Goal: Task Accomplishment & Management: Manage account settings

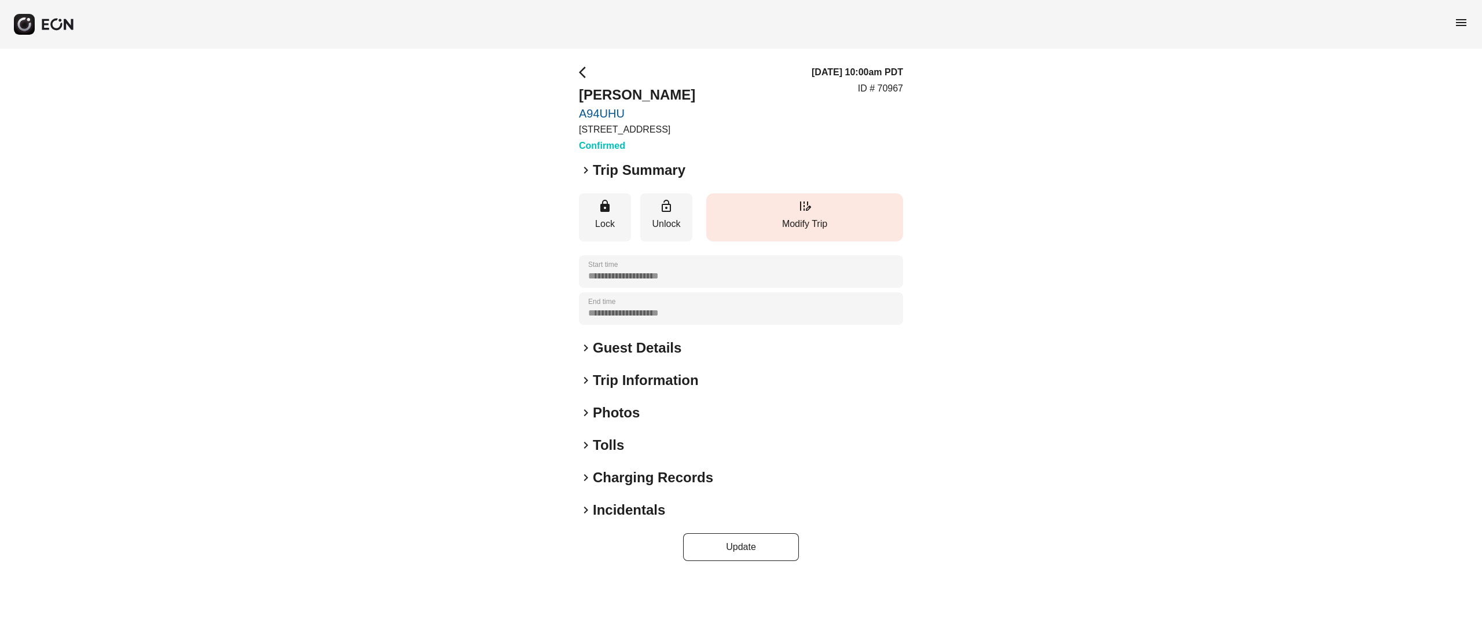
click at [828, 233] on button "edit_road Modify Trip" at bounding box center [804, 217] width 197 height 48
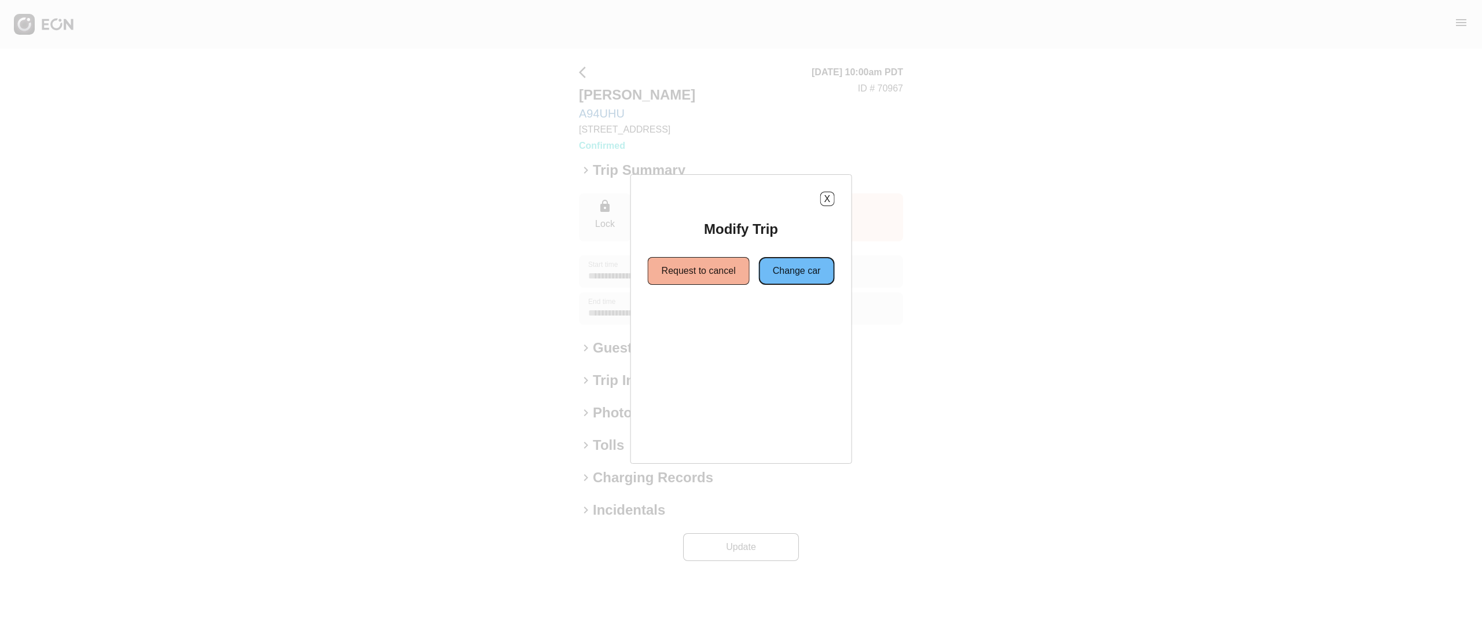
click at [809, 263] on button "Change car" at bounding box center [797, 271] width 76 height 28
click at [707, 312] on button "Same location" at bounding box center [688, 313] width 86 height 28
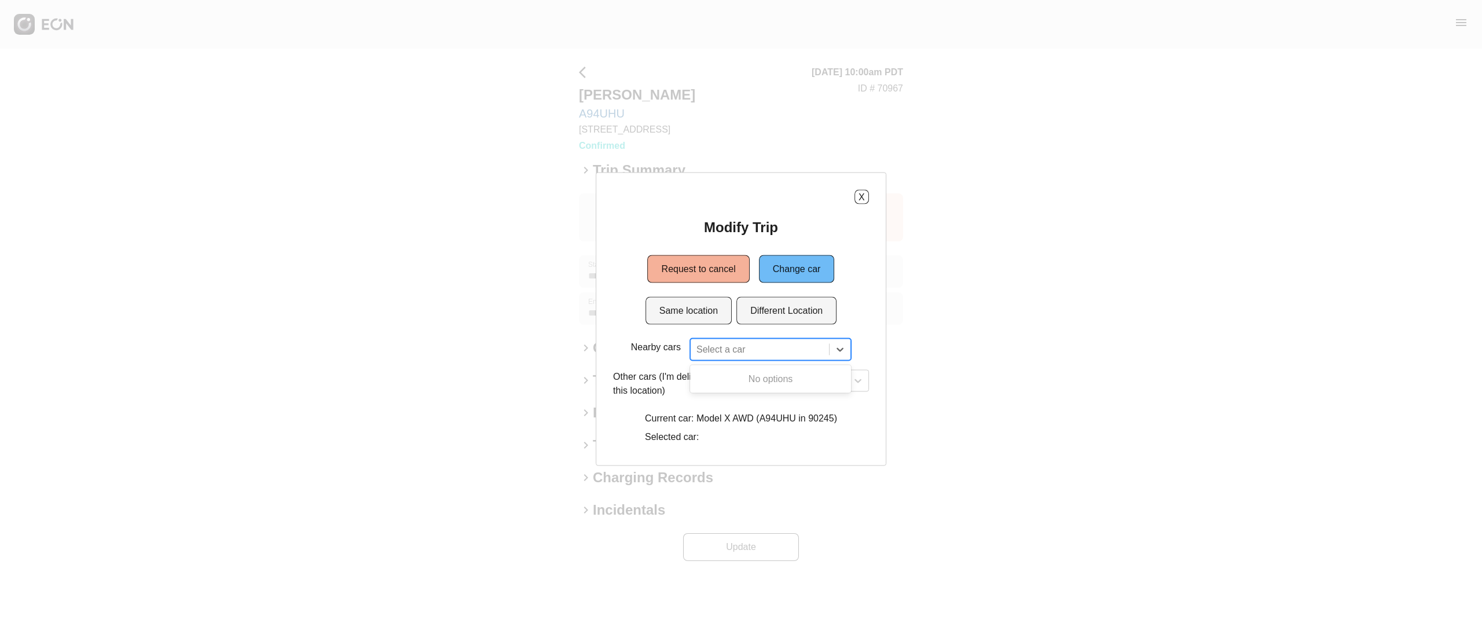
click at [742, 345] on div at bounding box center [759, 349] width 127 height 16
click at [787, 308] on button "Different Location" at bounding box center [786, 311] width 100 height 28
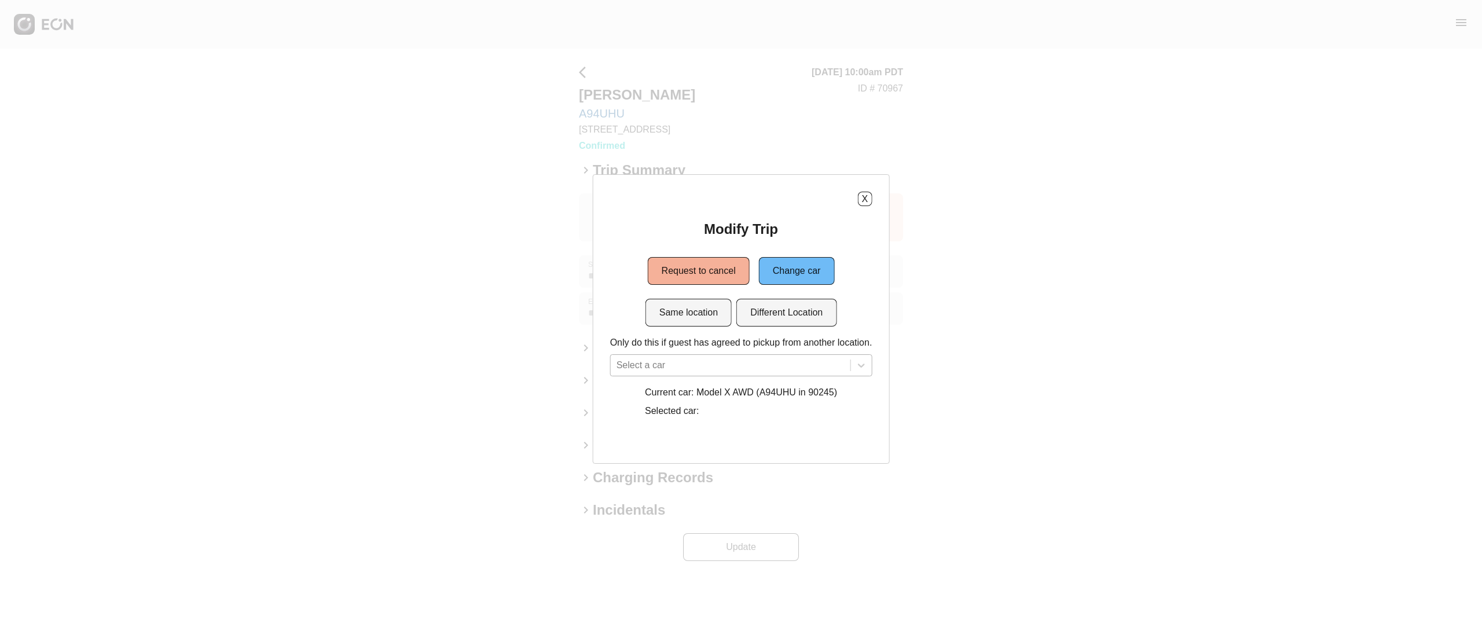
click at [784, 363] on div "Select a car" at bounding box center [741, 365] width 262 height 22
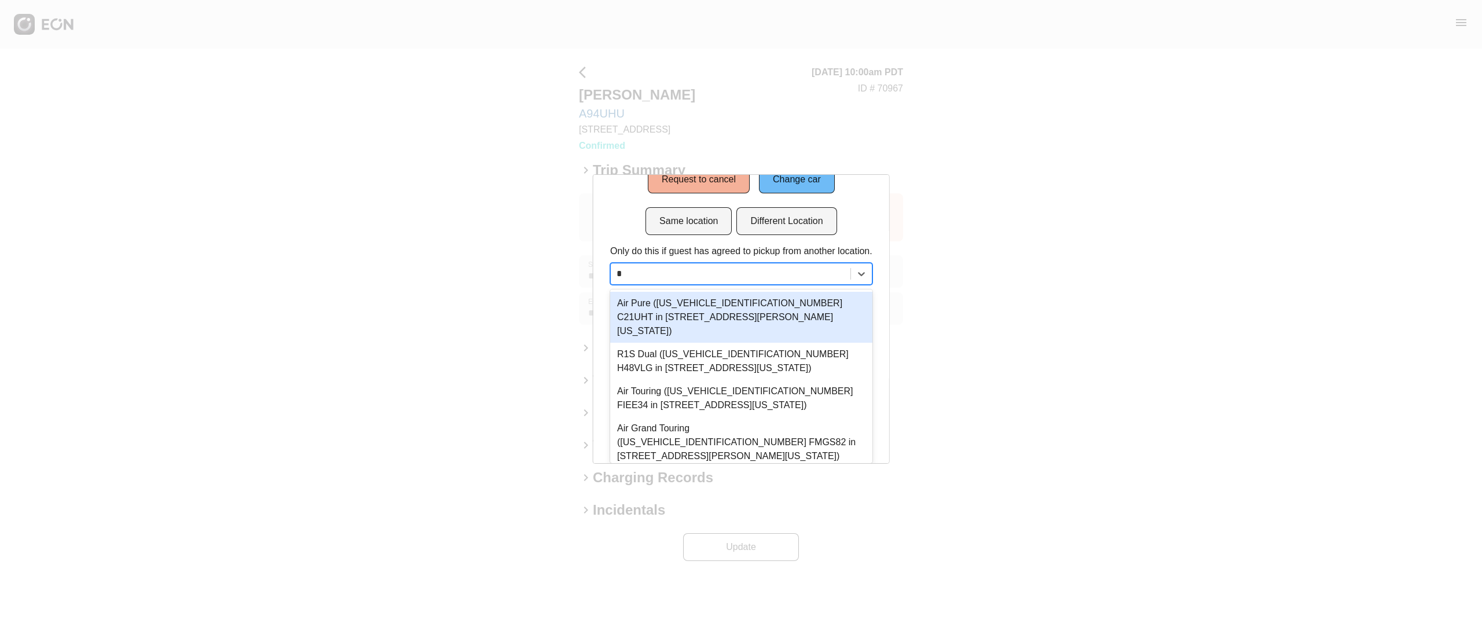
type input "**"
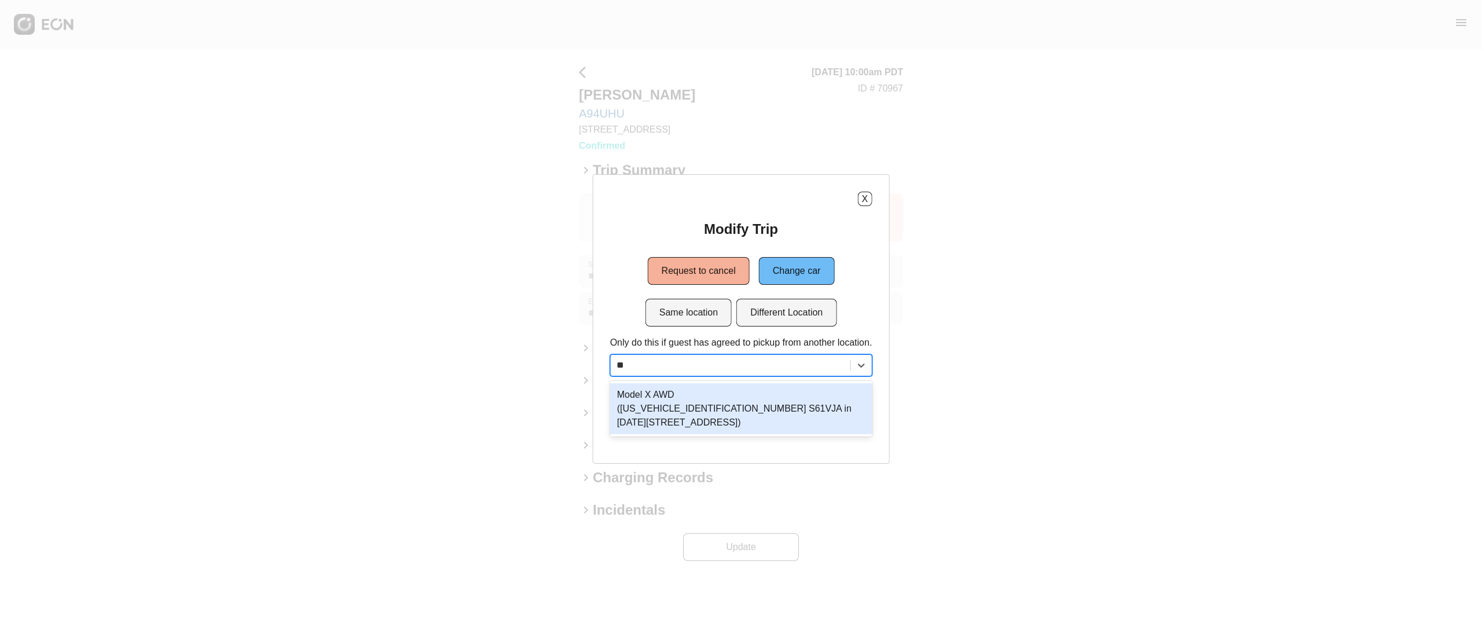
scroll to position [0, 0]
click at [783, 399] on div "Model X AWD ([US_VEHICLE_IDENTIFICATION_NUMBER] S61VJA in [DATE][STREET_ADDRESS…" at bounding box center [741, 408] width 262 height 51
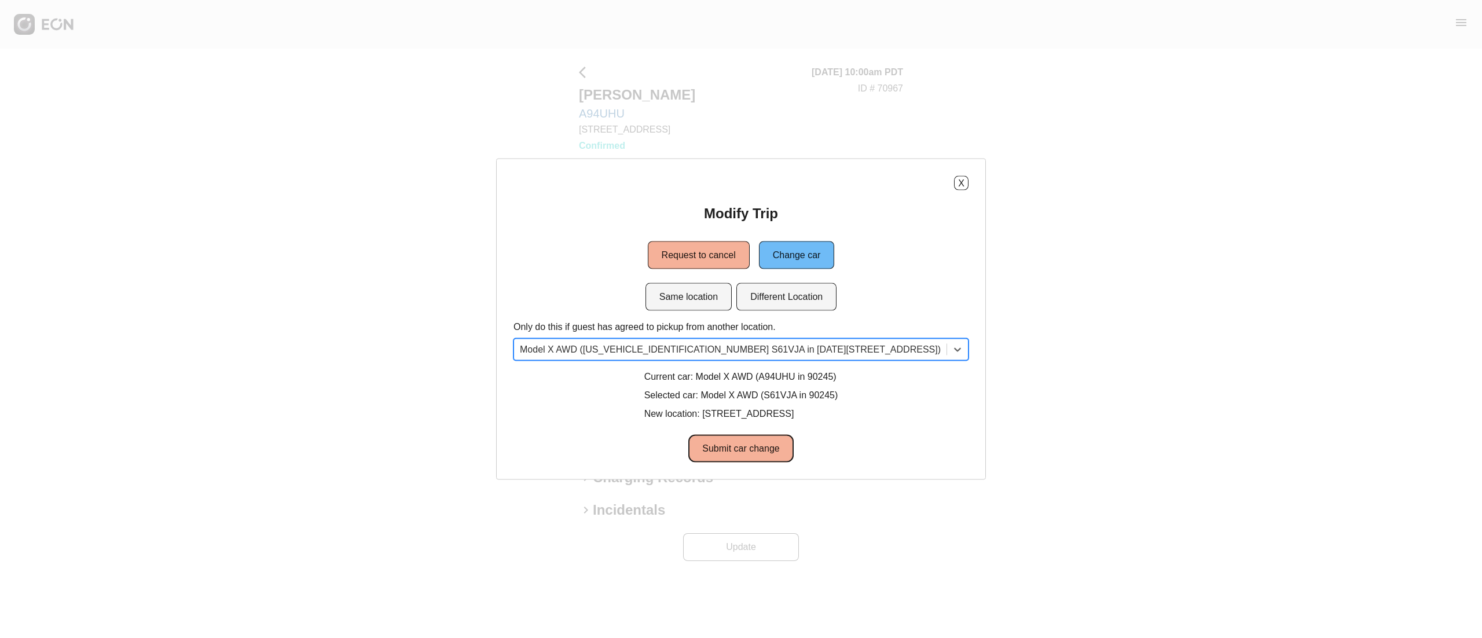
click at [762, 445] on button "Submit car change" at bounding box center [740, 449] width 105 height 28
